Goal: Task Accomplishment & Management: Use online tool/utility

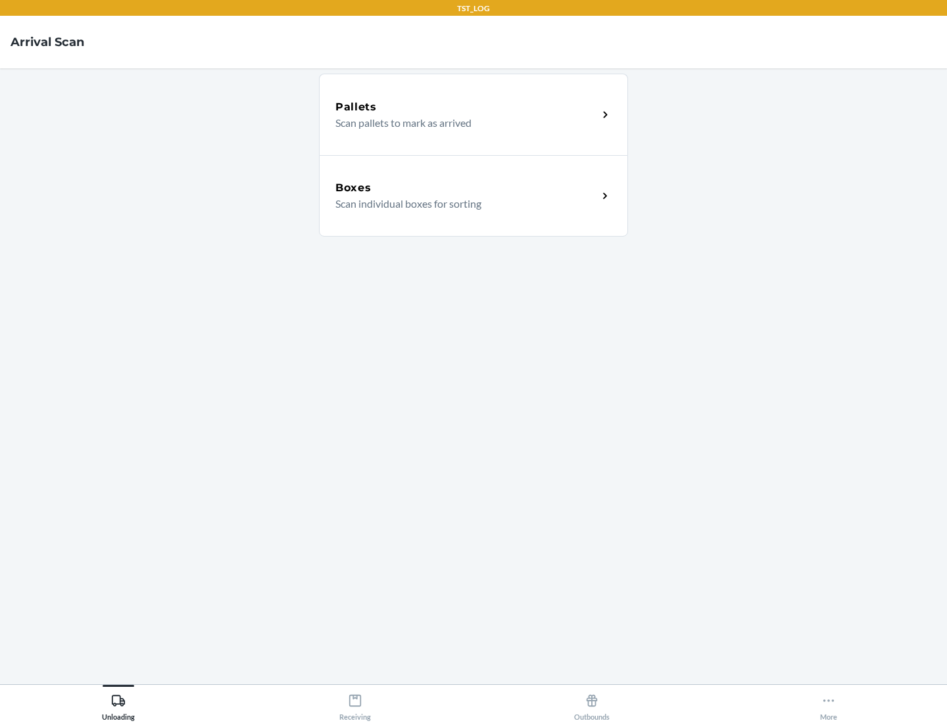
click at [466, 188] on div "Boxes" at bounding box center [466, 188] width 262 height 16
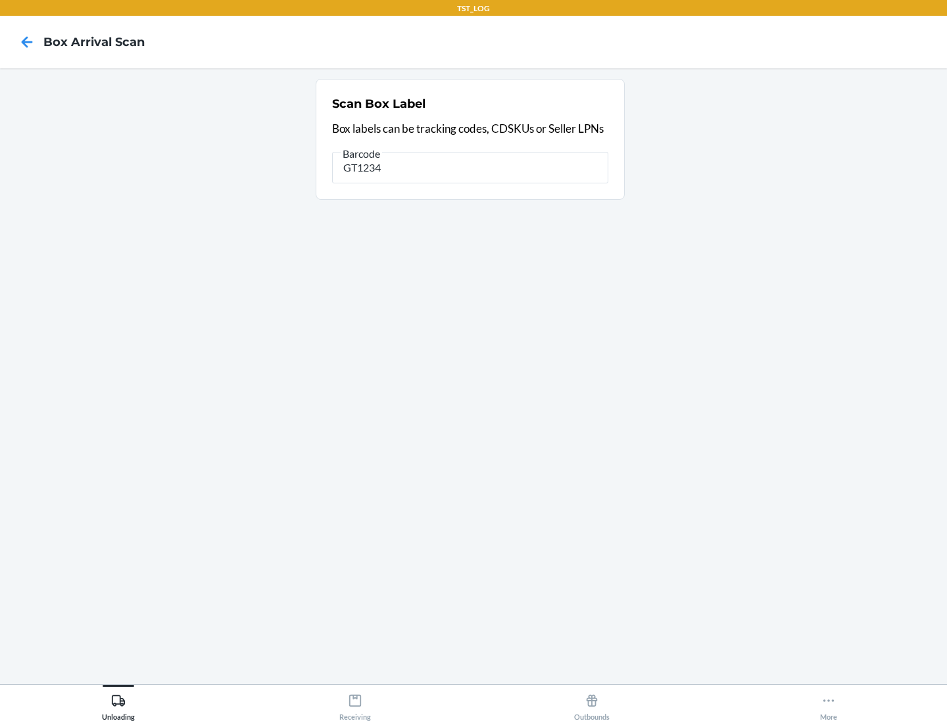
type input "GT1234"
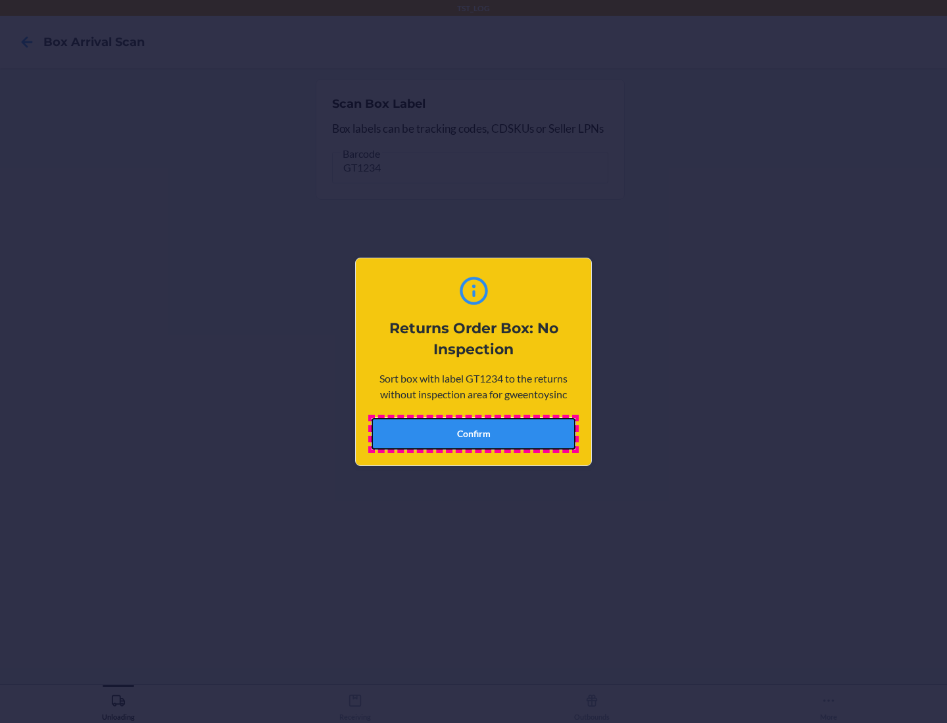
click at [473, 433] on button "Confirm" at bounding box center [473, 434] width 204 height 32
